Goal: Information Seeking & Learning: Understand process/instructions

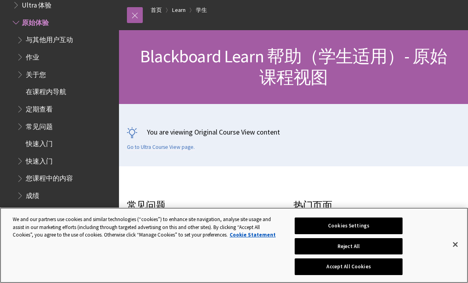
click at [363, 275] on button "Accept All Cookies" at bounding box center [347, 266] width 107 height 17
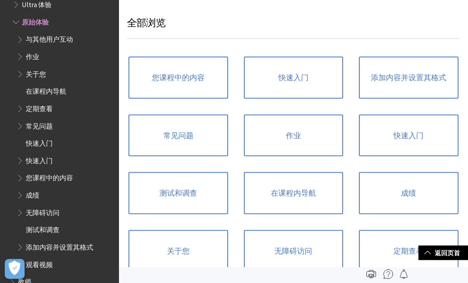
scroll to position [489, 0]
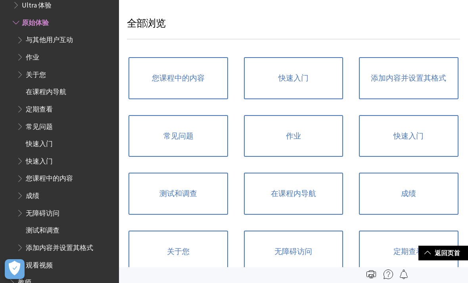
click at [215, 201] on link "测试和调查" at bounding box center [177, 193] width 99 height 42
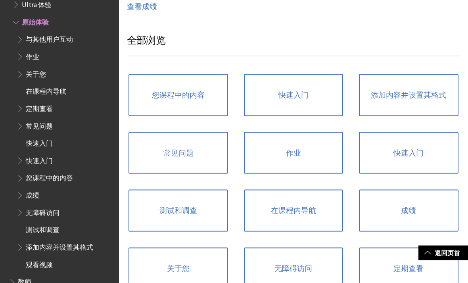
scroll to position [473, 0]
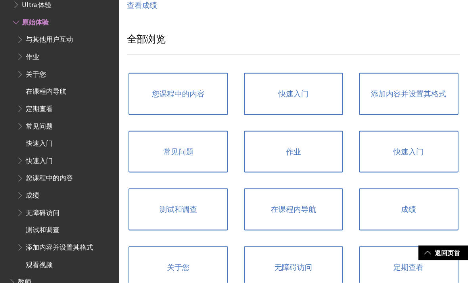
click at [307, 148] on link "作业" at bounding box center [293, 152] width 99 height 42
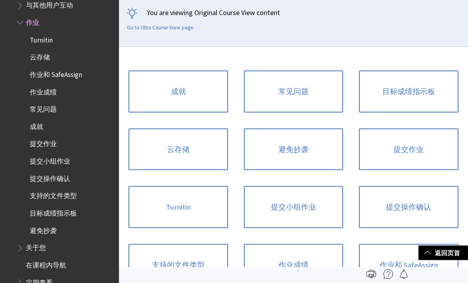
scroll to position [142, 0]
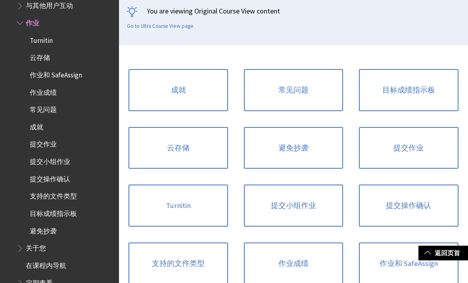
click at [381, 157] on link "提交作业" at bounding box center [408, 148] width 99 height 42
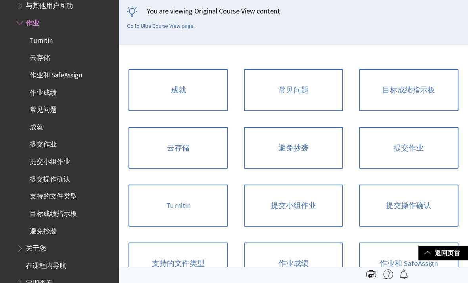
scroll to position [168, 0]
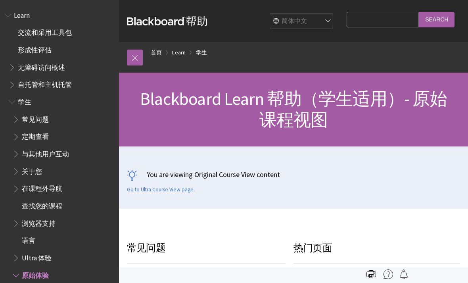
scroll to position [252, 0]
